Goal: Contribute content

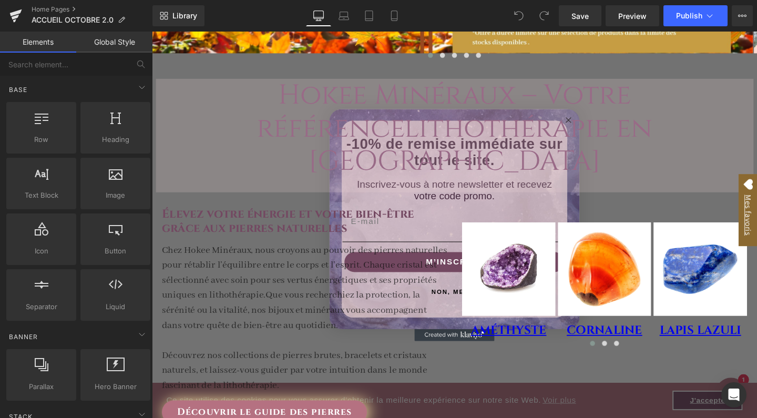
scroll to position [437, 0]
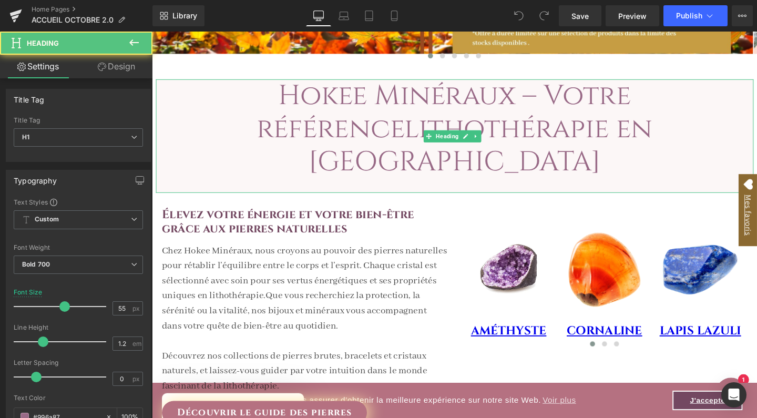
click at [589, 125] on span "lithothérapie en [GEOGRAPHIC_DATA]" at bounding box center [498, 152] width 362 height 74
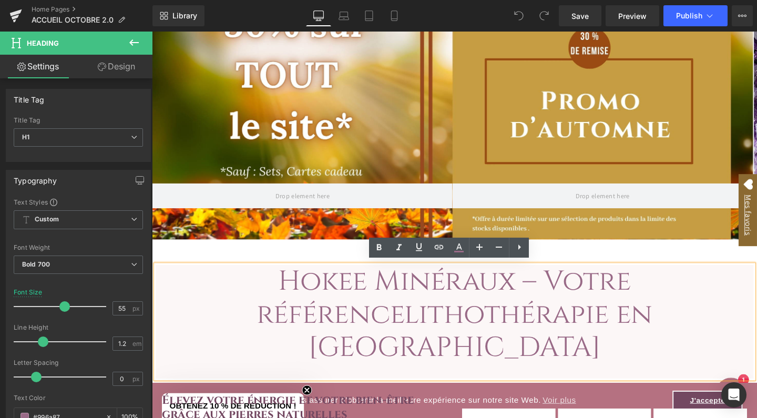
scroll to position [245, 0]
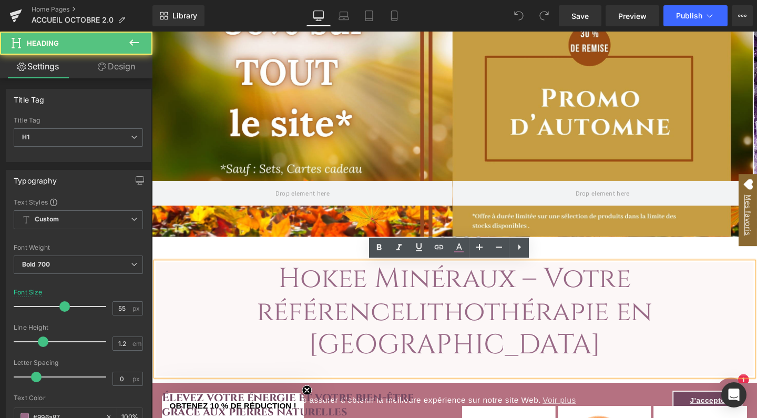
click at [487, 292] on span "Hokee Minéraux – Votre référence lithothérapie en [GEOGRAPHIC_DATA]" at bounding box center [470, 326] width 417 height 108
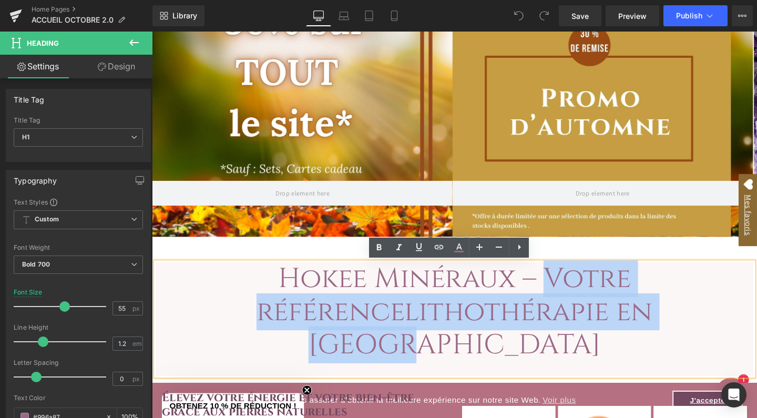
drag, startPoint x: 487, startPoint y: 292, endPoint x: 698, endPoint y: 323, distance: 213.8
click at [698, 323] on h1 "Hokee Minéraux – Votre référence lithothérapie en [GEOGRAPHIC_DATA]" at bounding box center [470, 326] width 628 height 104
paste div
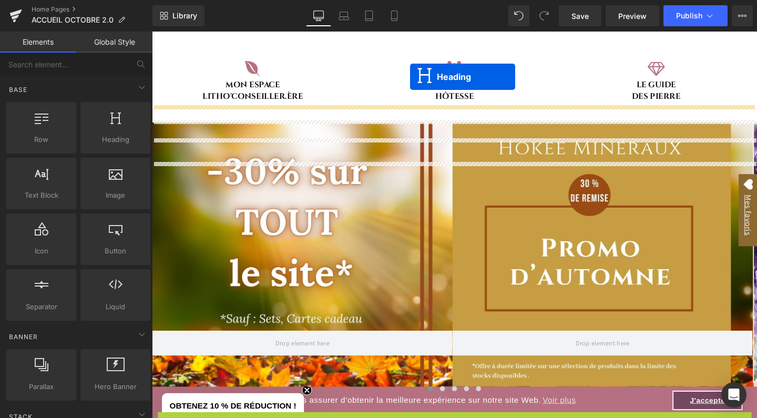
scroll to position [24, 0]
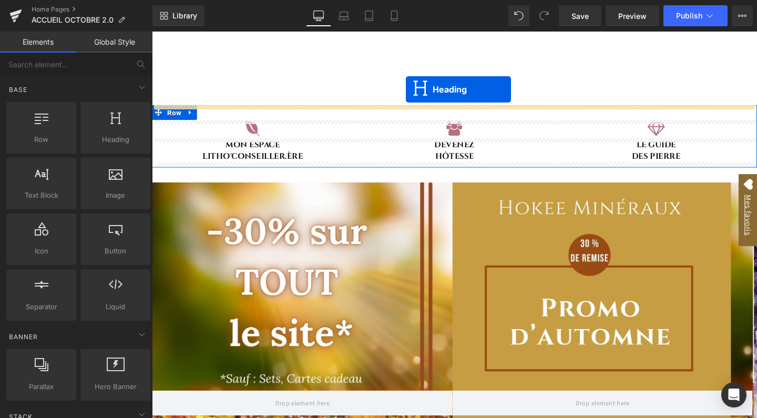
drag, startPoint x: 442, startPoint y: 324, endPoint x: 419, endPoint y: 93, distance: 232.5
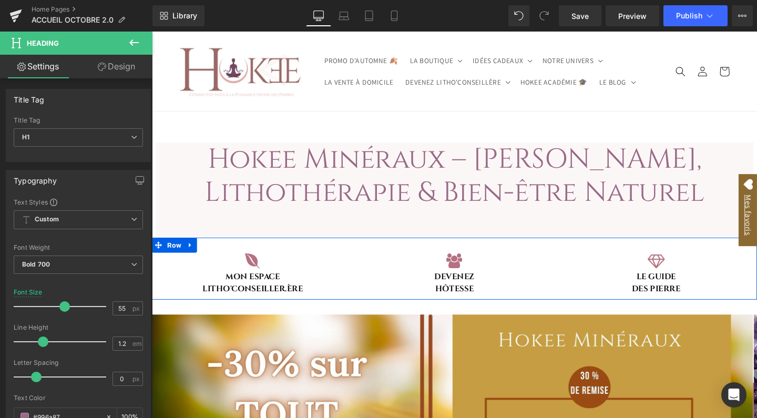
scroll to position [0, 0]
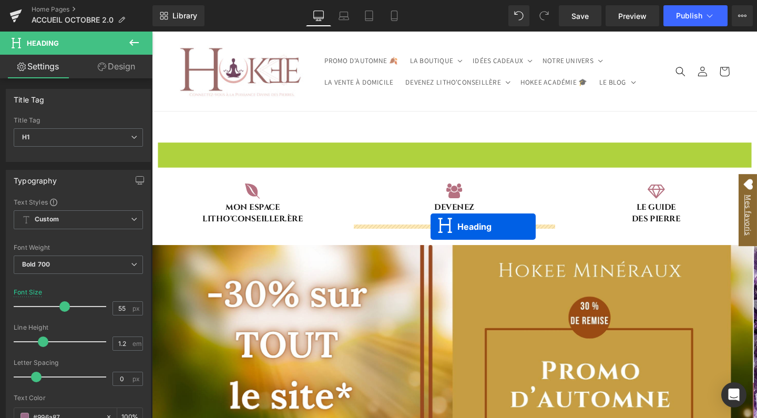
drag, startPoint x: 443, startPoint y: 196, endPoint x: 445, endPoint y: 237, distance: 40.5
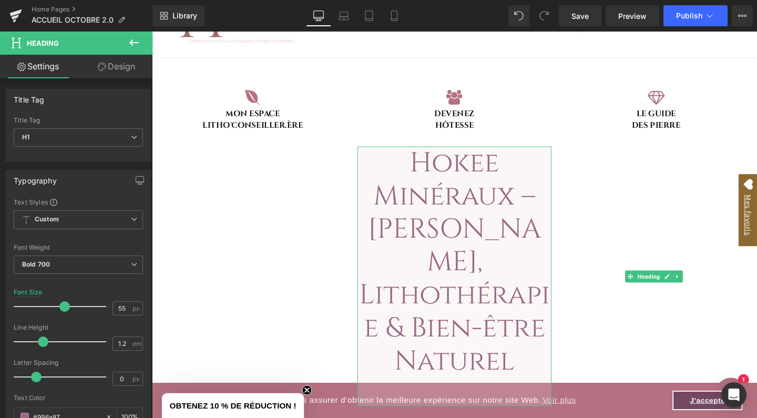
scroll to position [58, 0]
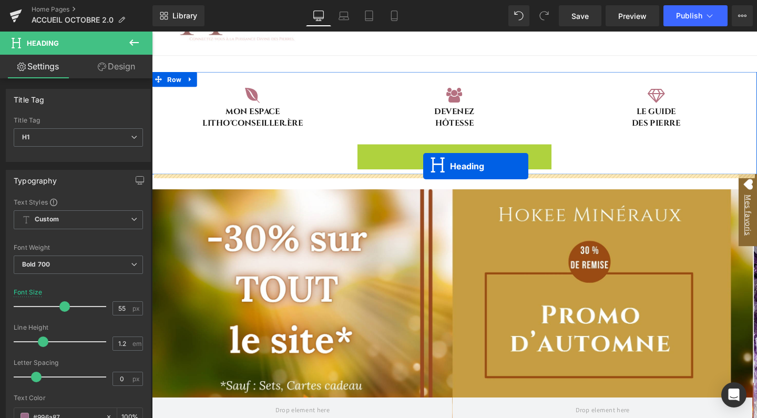
drag, startPoint x: 443, startPoint y: 271, endPoint x: 437, endPoint y: 173, distance: 98.0
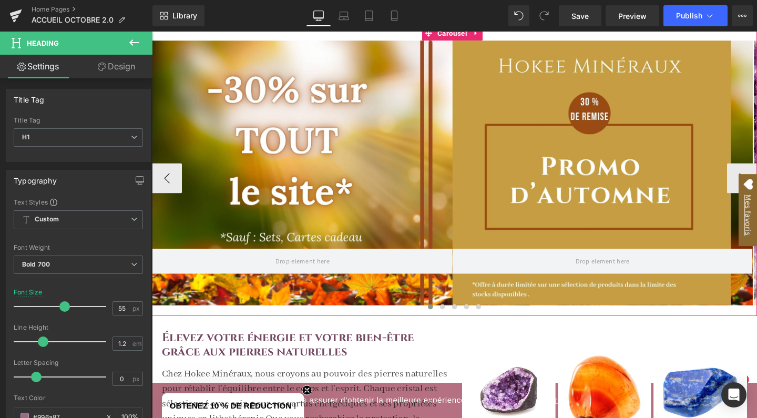
scroll to position [286, 0]
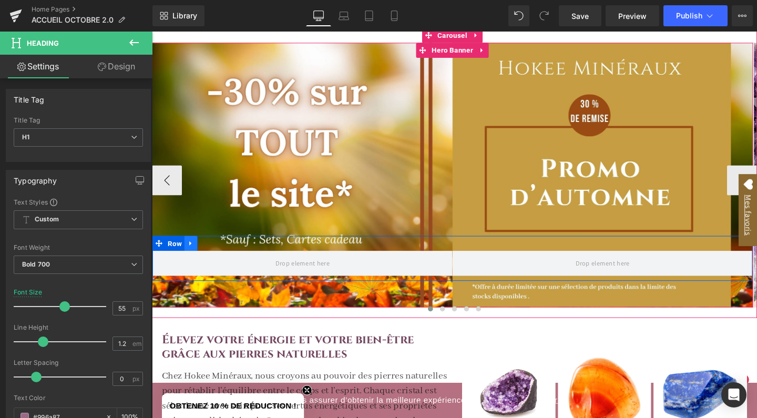
click at [195, 255] on icon at bounding box center [192, 255] width 7 height 8
click at [219, 253] on icon at bounding box center [220, 254] width 7 height 7
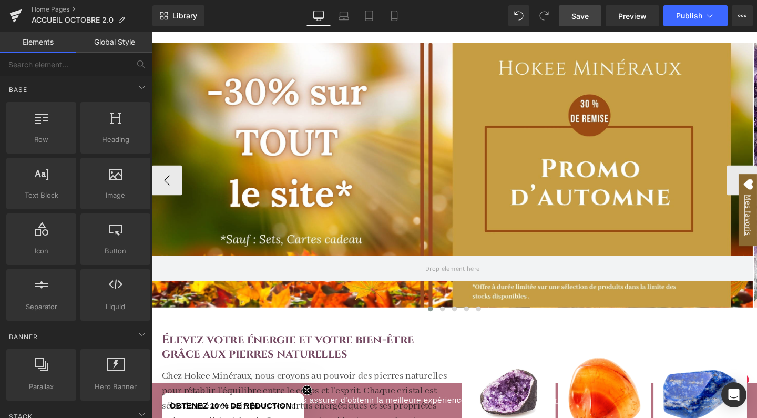
click at [579, 19] on span "Save" at bounding box center [580, 16] width 17 height 11
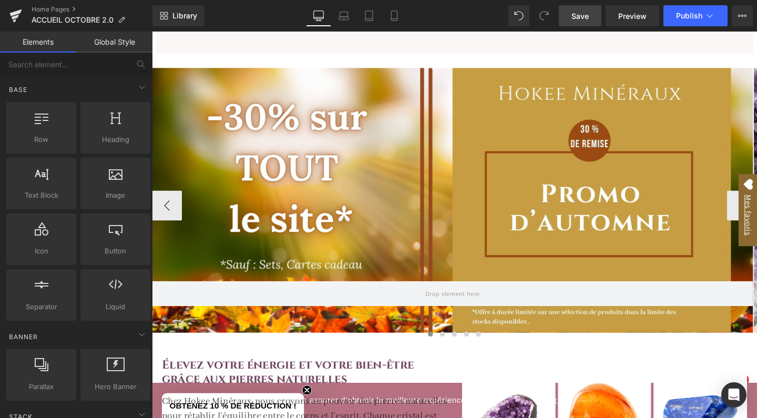
scroll to position [265, 0]
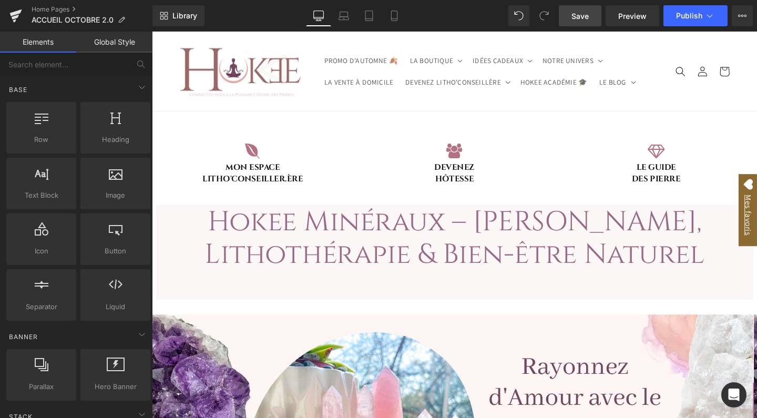
scroll to position [0, 0]
click at [581, 16] on span "Save" at bounding box center [580, 16] width 17 height 11
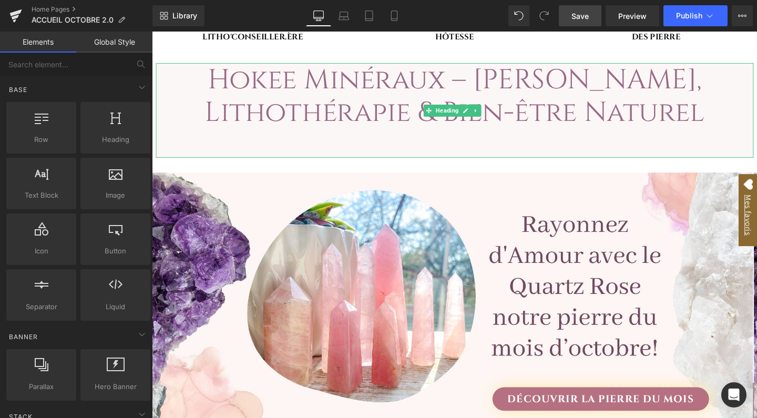
scroll to position [179, 0]
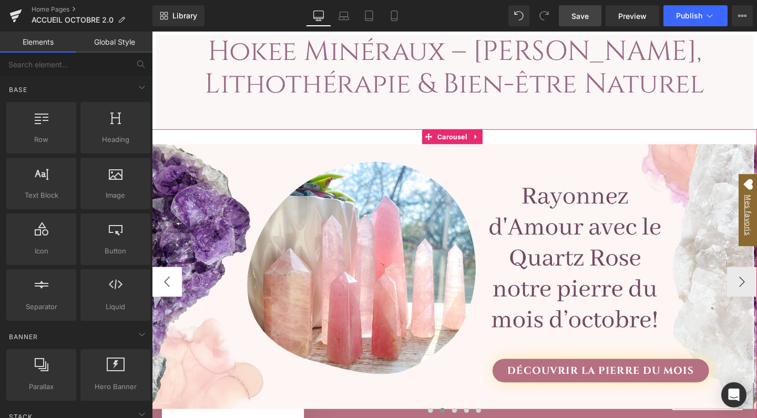
click at [174, 293] on button "‹" at bounding box center [168, 295] width 32 height 32
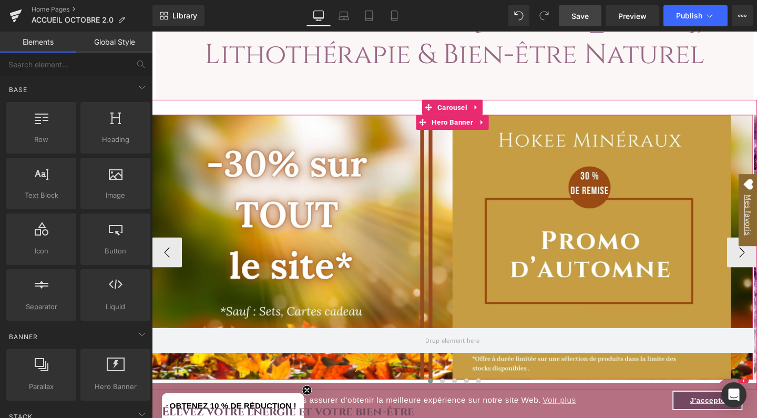
scroll to position [222, 0]
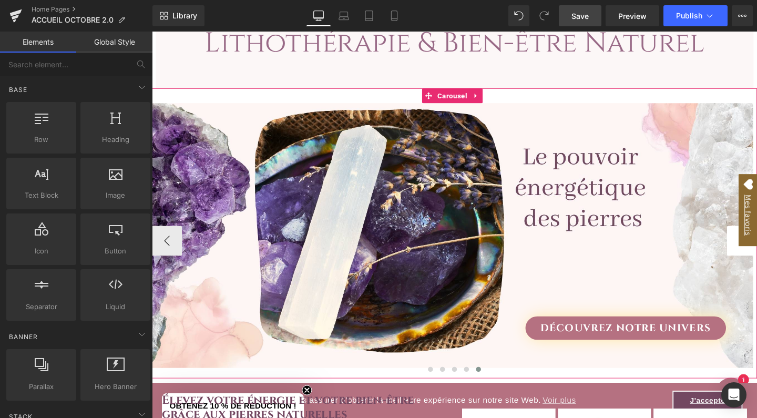
click at [172, 247] on button "‹" at bounding box center [168, 252] width 32 height 32
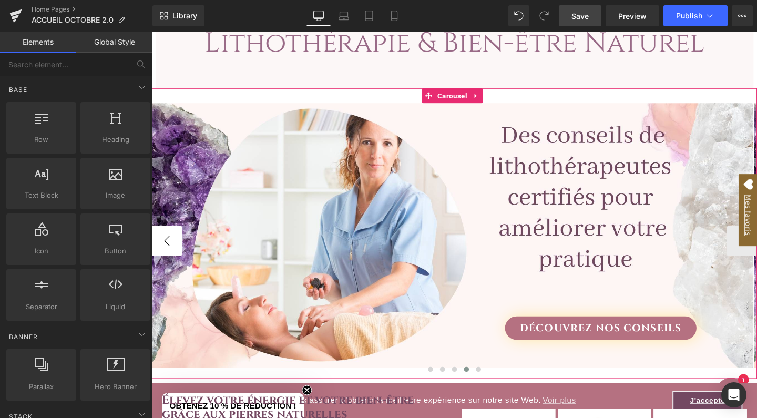
click at [172, 247] on button "‹" at bounding box center [168, 252] width 32 height 32
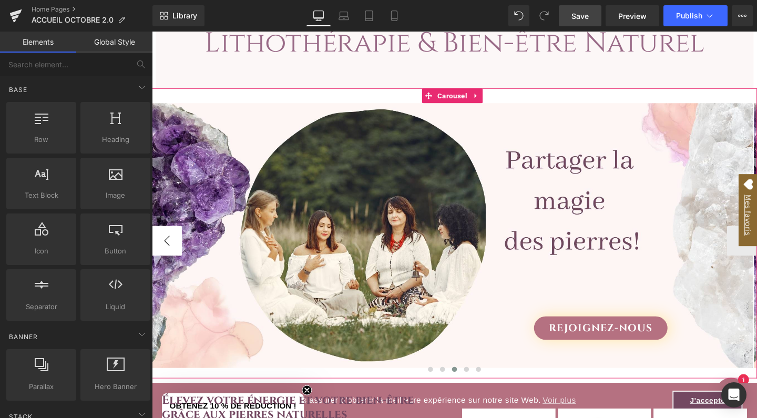
click at [170, 255] on button "‹" at bounding box center [168, 252] width 32 height 32
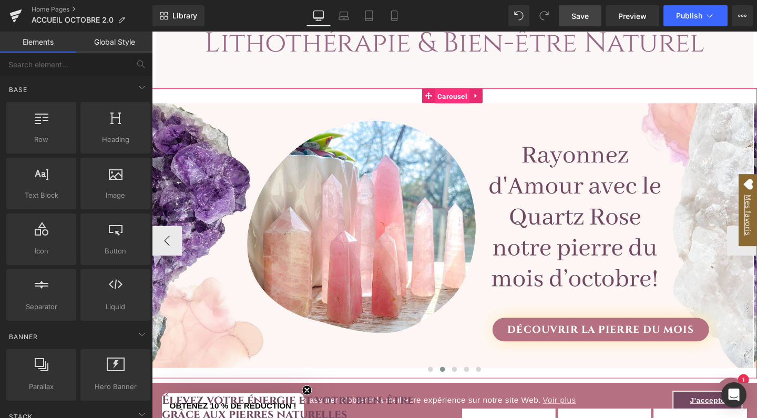
click at [468, 98] on span "Carousel" at bounding box center [468, 100] width 36 height 16
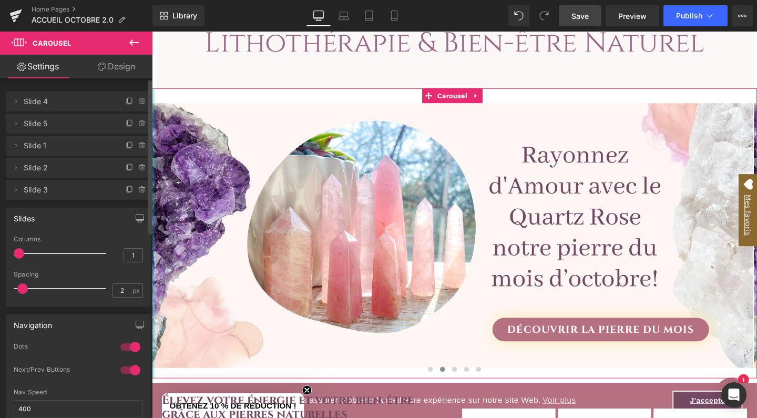
drag, startPoint x: 17, startPoint y: 147, endPoint x: 16, endPoint y: 109, distance: 37.9
click at [16, 89] on ul "Delete Cancel Slide 4 Slide 4 Name Slide 4 Delete Cancel Slide 5 Slide 5 Name S…" at bounding box center [78, 89] width 145 height 0
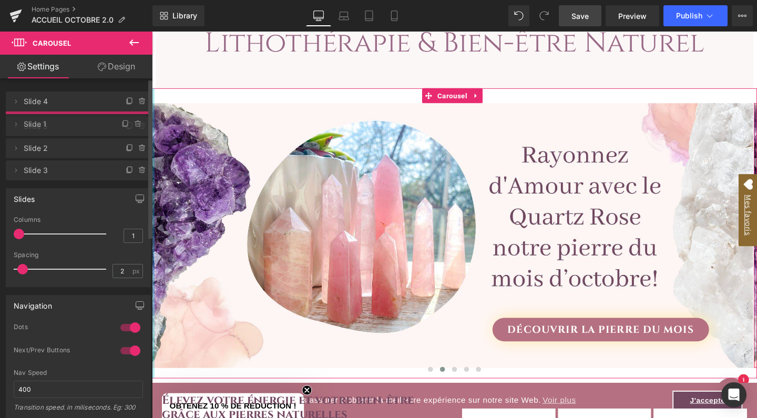
drag, startPoint x: 40, startPoint y: 146, endPoint x: 39, endPoint y: 125, distance: 21.6
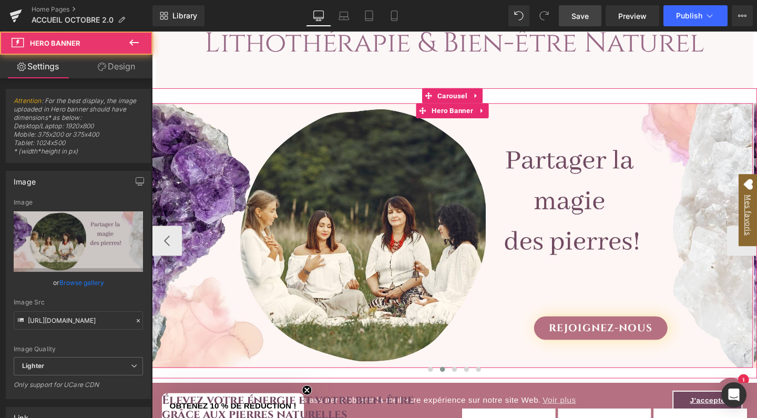
click at [402, 208] on div "Rejoignez-nous Button" at bounding box center [468, 246] width 632 height 278
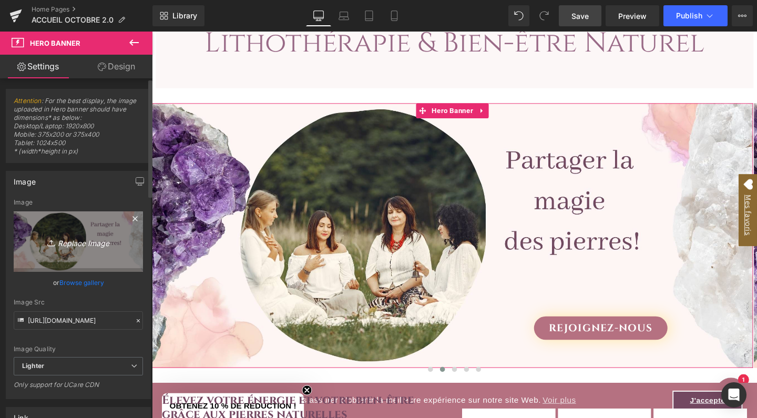
click at [94, 245] on icon "Replace Image" at bounding box center [78, 241] width 84 height 13
type input "C:\fakepath\BANDEROLE ACCUEIL-21.jpg"
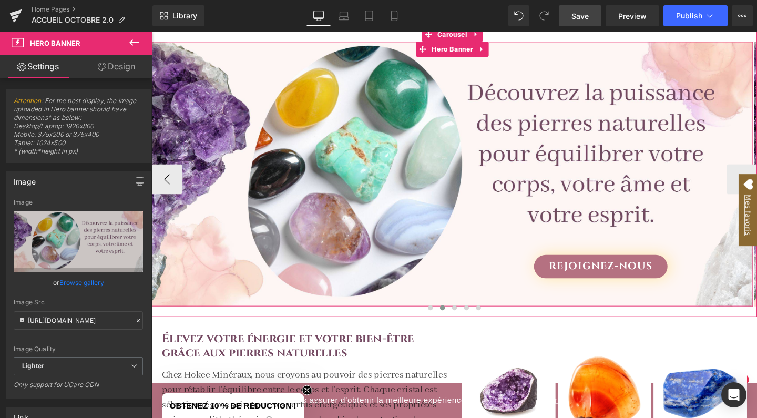
scroll to position [288, 0]
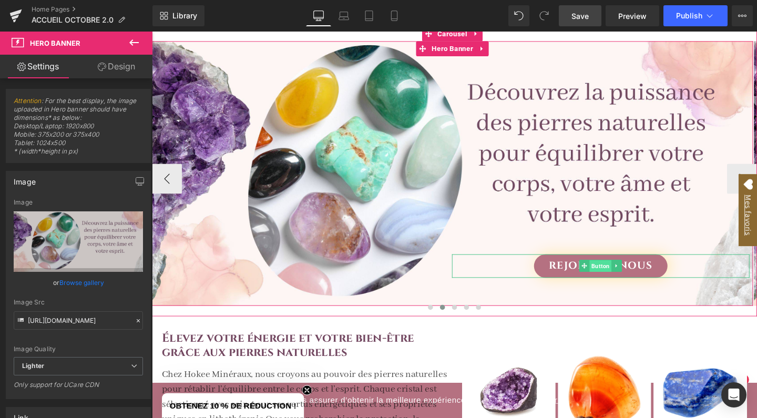
click at [630, 276] on span "Button" at bounding box center [623, 278] width 23 height 13
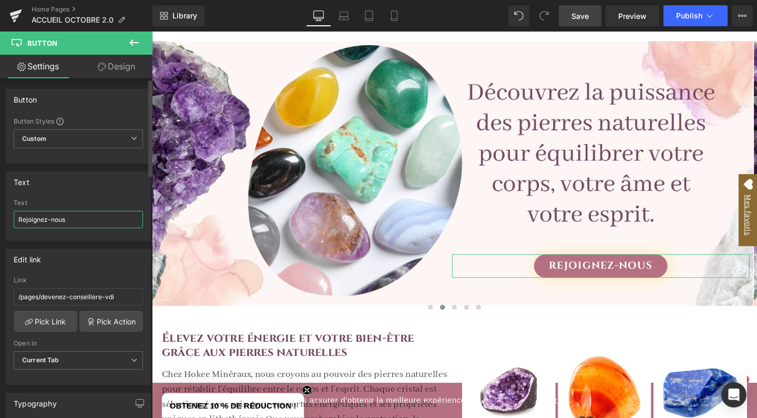
click at [90, 219] on input "Rejoignez-nous" at bounding box center [78, 219] width 129 height 17
type input "Découvrir les Pierres"
click at [58, 324] on link "Pick Link" at bounding box center [46, 321] width 64 height 21
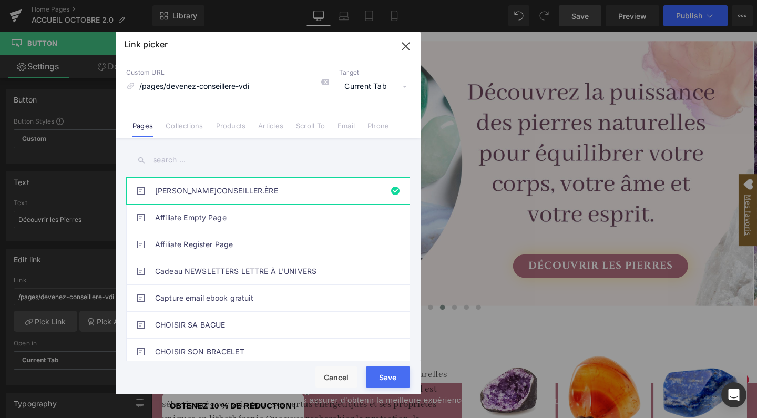
click at [217, 161] on input "text" at bounding box center [268, 160] width 284 height 24
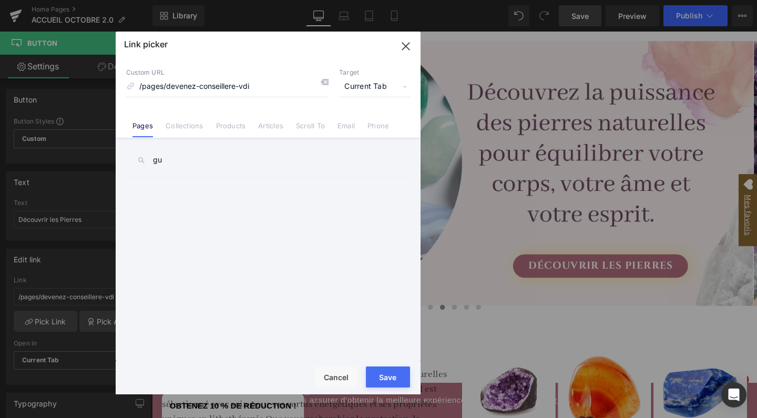
type input "g"
